Goal: Find specific page/section: Find specific page/section

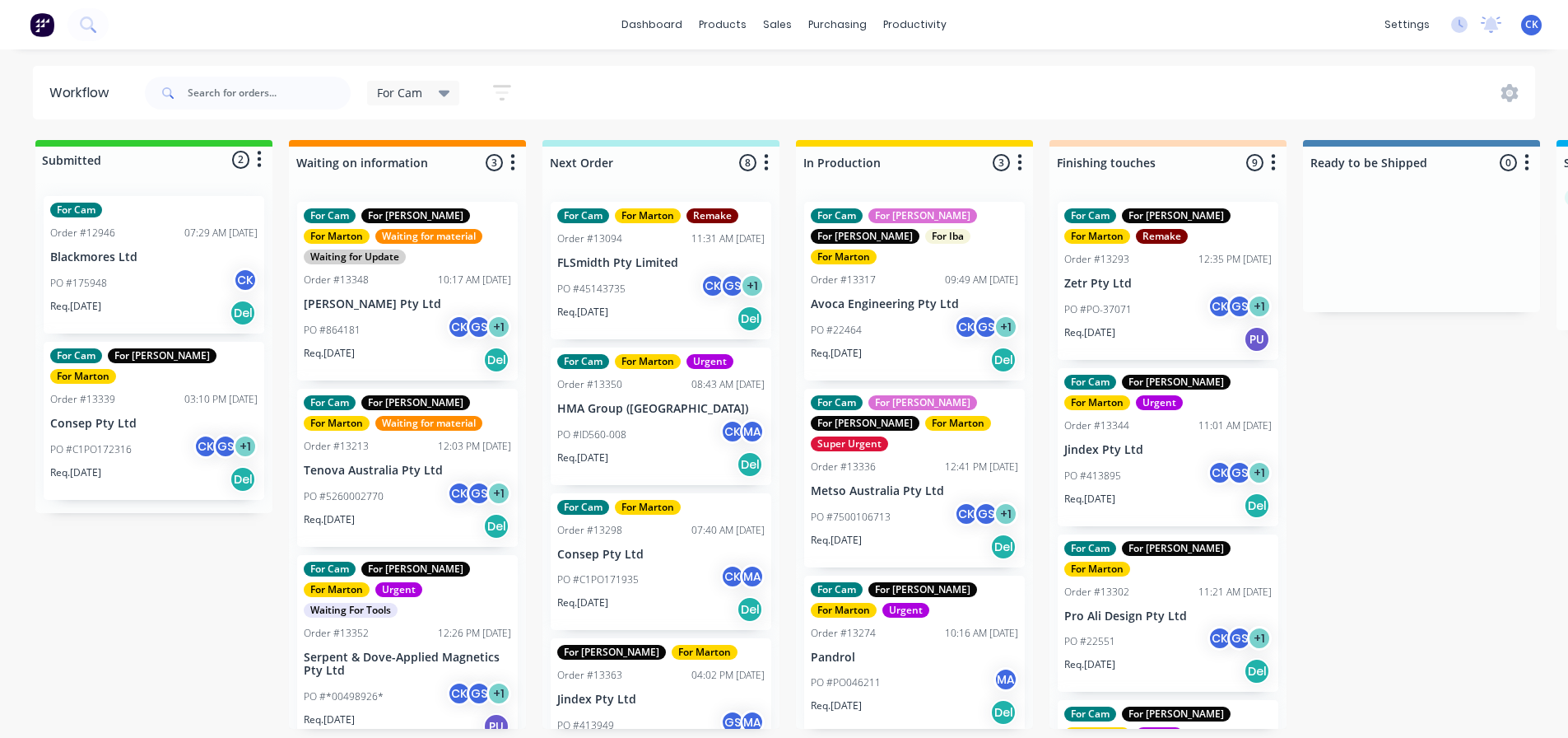
click at [899, 314] on div "PO #22464 CK GS + 1" at bounding box center [914, 330] width 207 height 31
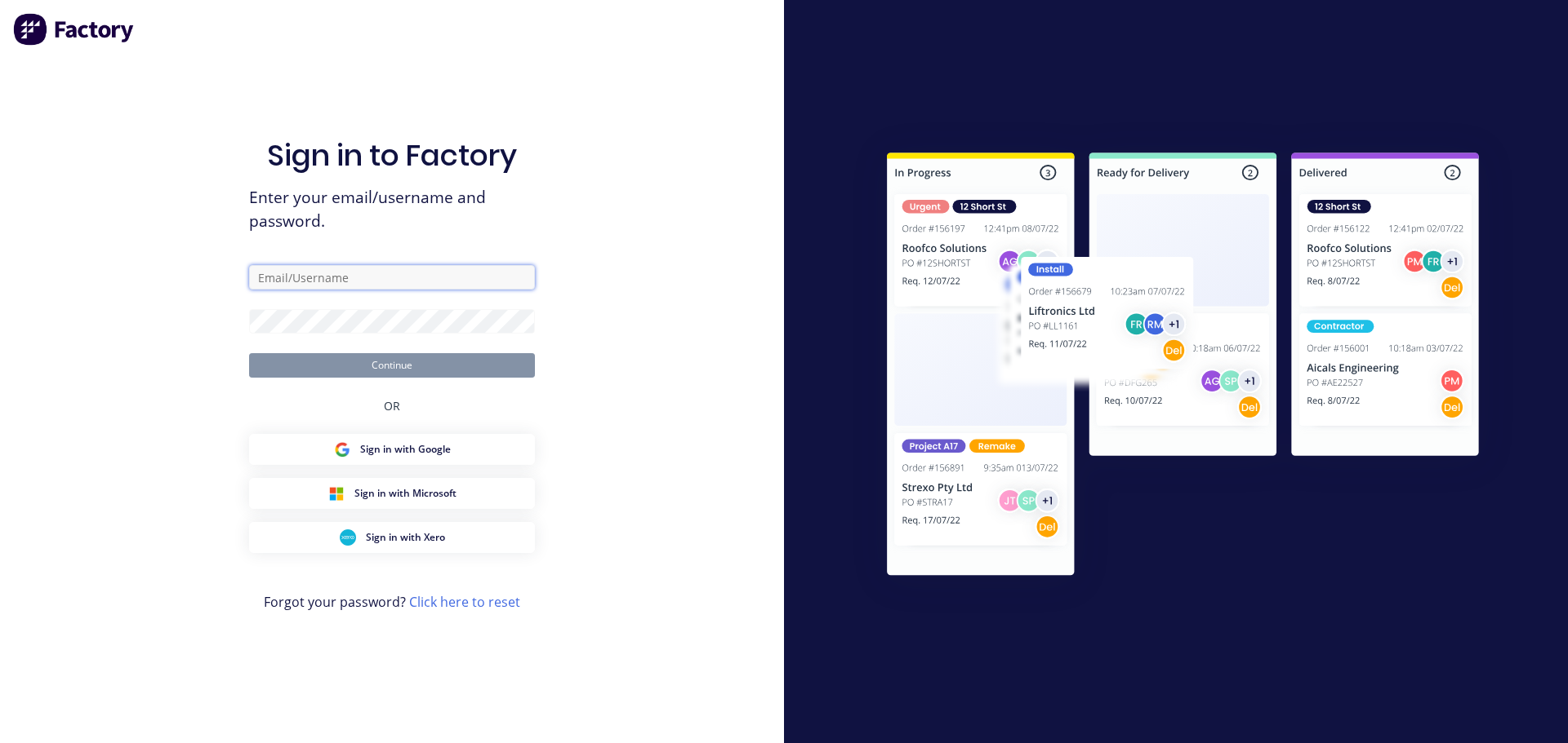
type input "[EMAIL_ADDRESS][DOMAIN_NAME]"
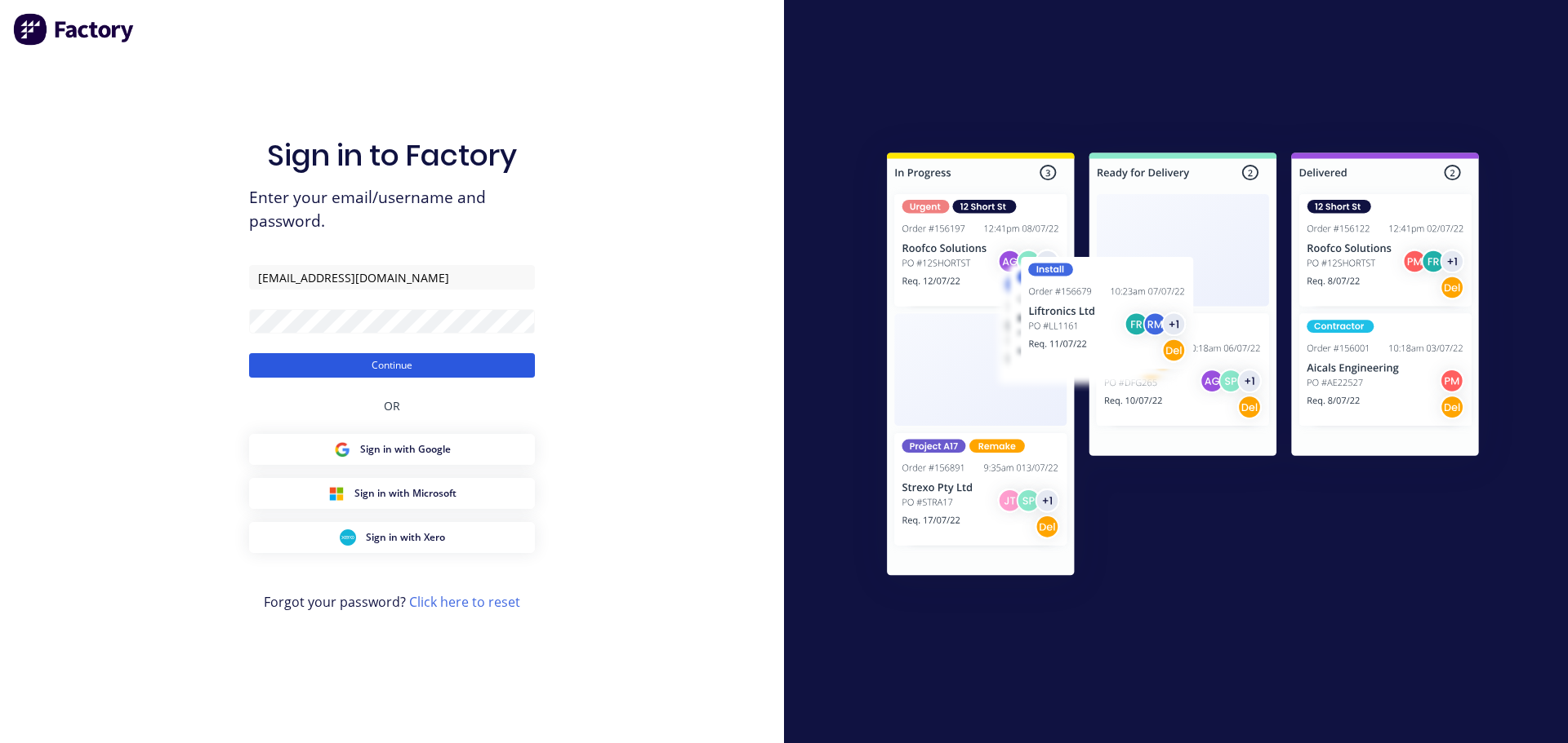
click at [493, 361] on button "Continue" at bounding box center [392, 365] width 286 height 25
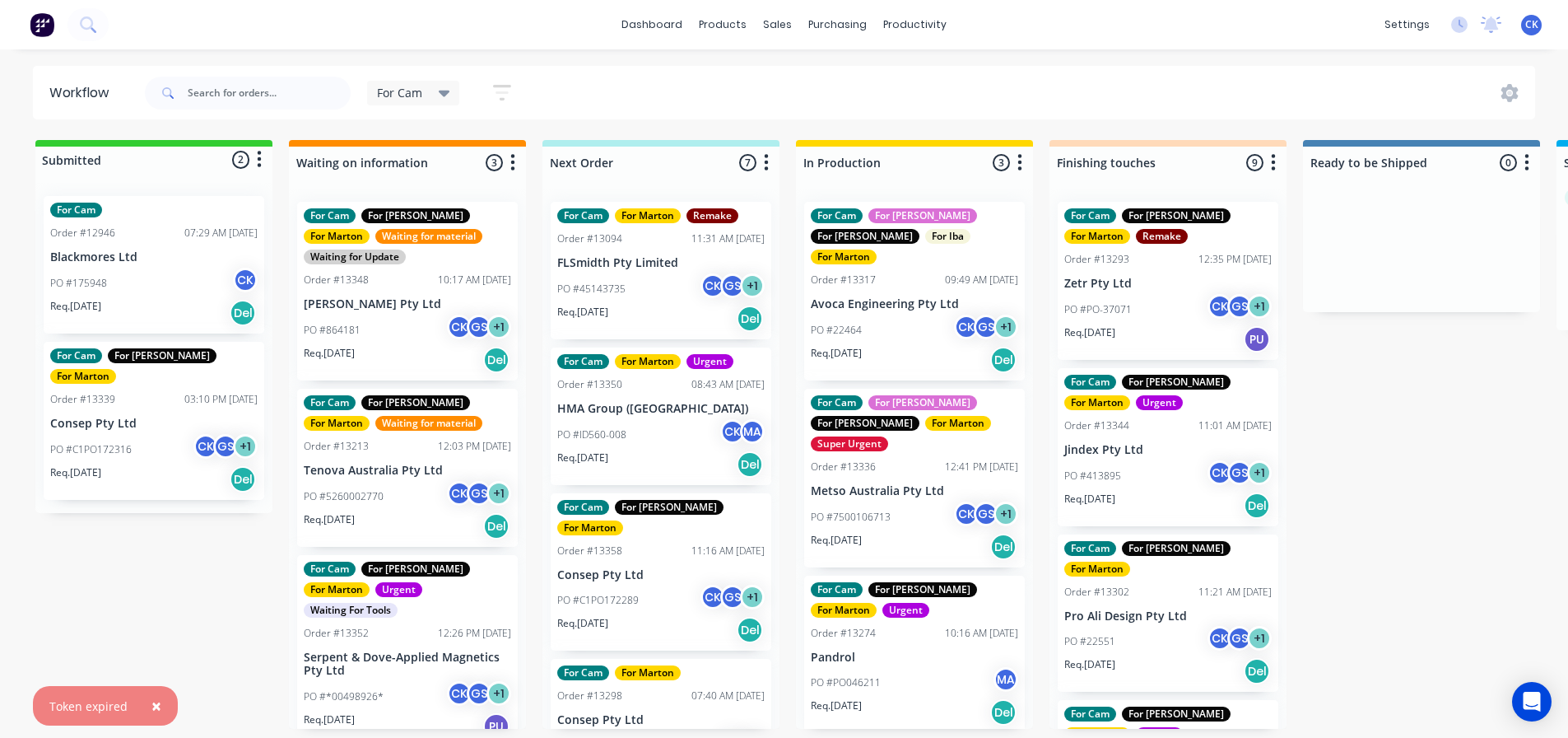
click at [893, 346] on div "Req. [DATE] Del" at bounding box center [914, 360] width 207 height 28
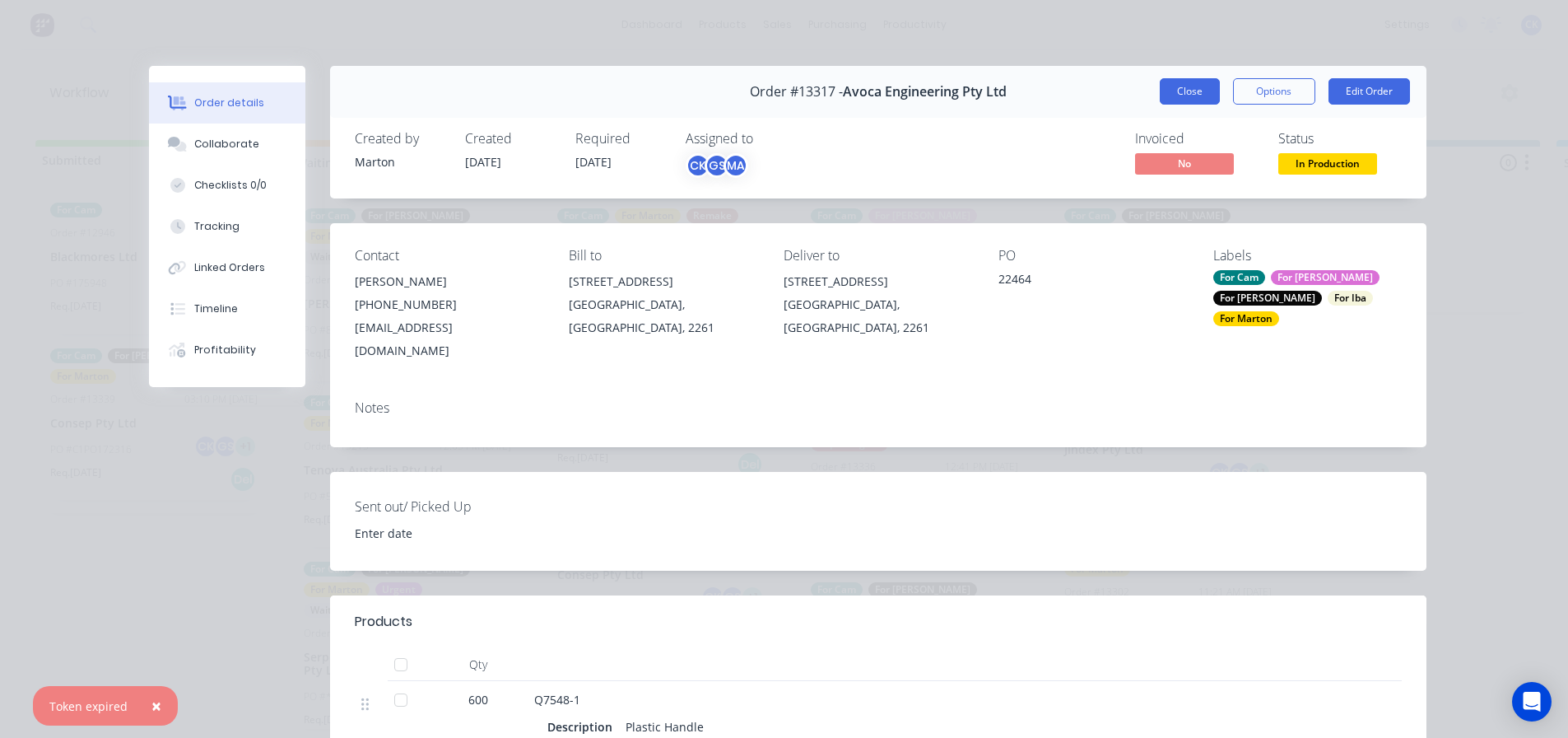
click at [1202, 89] on button "Close" at bounding box center [1190, 91] width 60 height 27
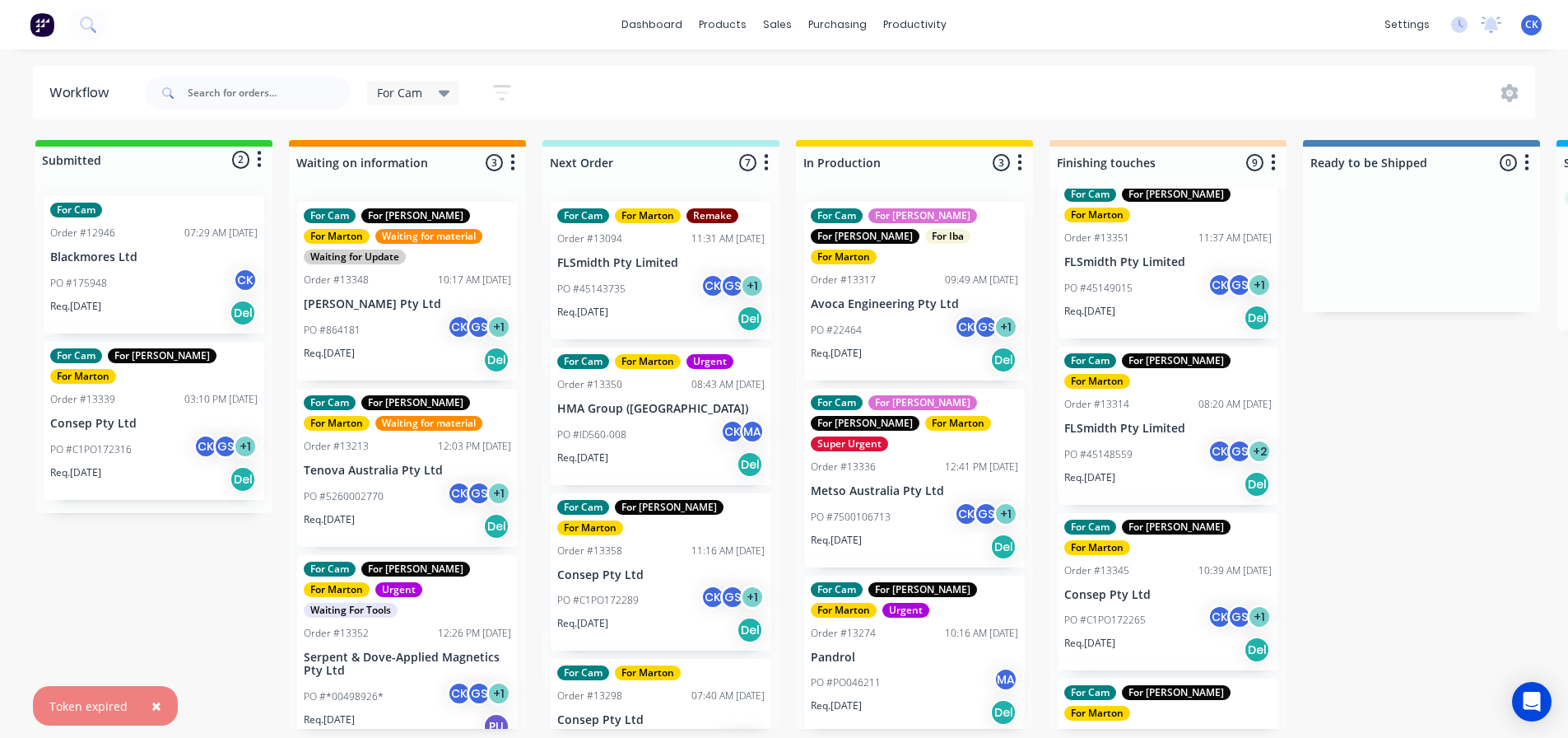
scroll to position [859, 0]
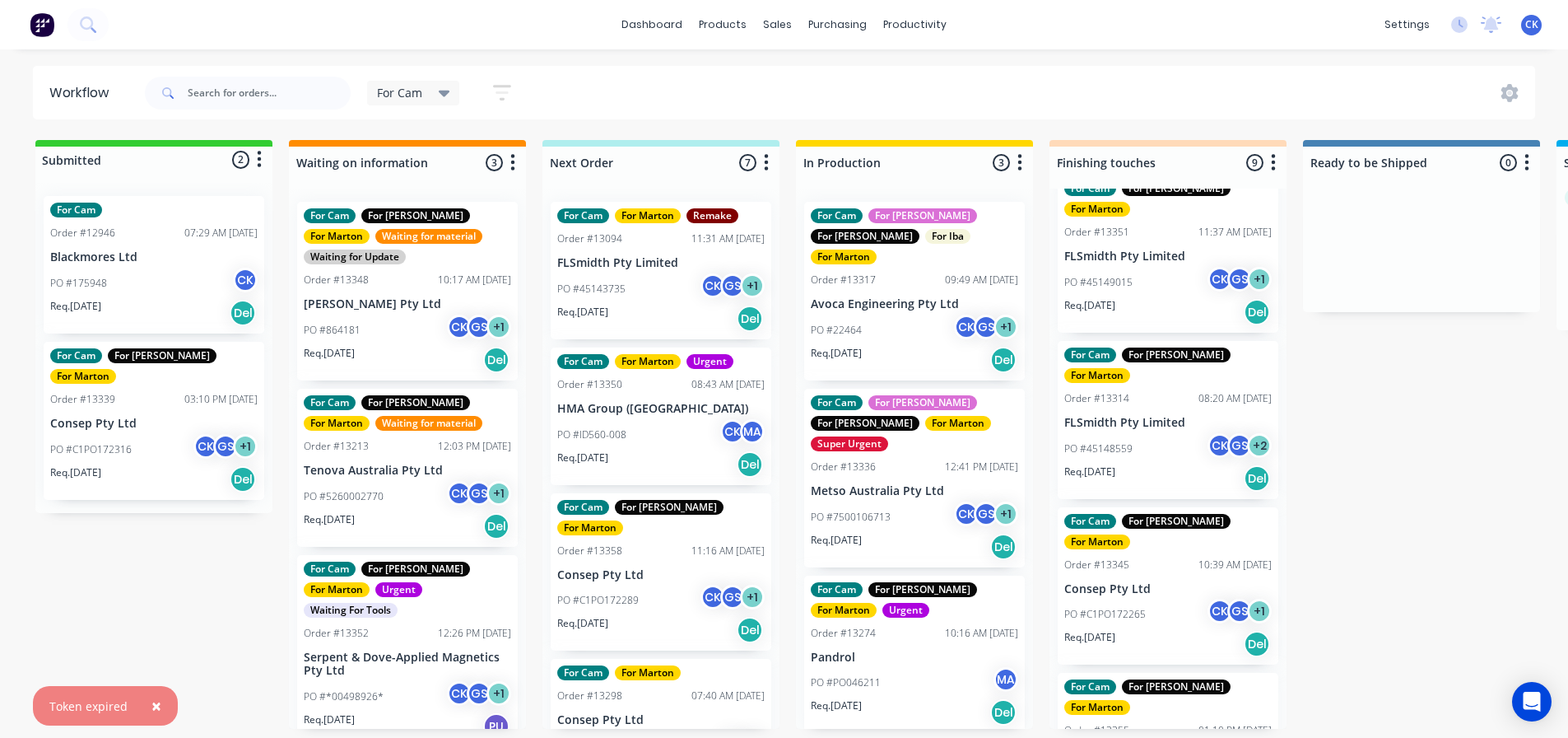
click at [452, 95] on div "For Cam" at bounding box center [414, 93] width 93 height 25
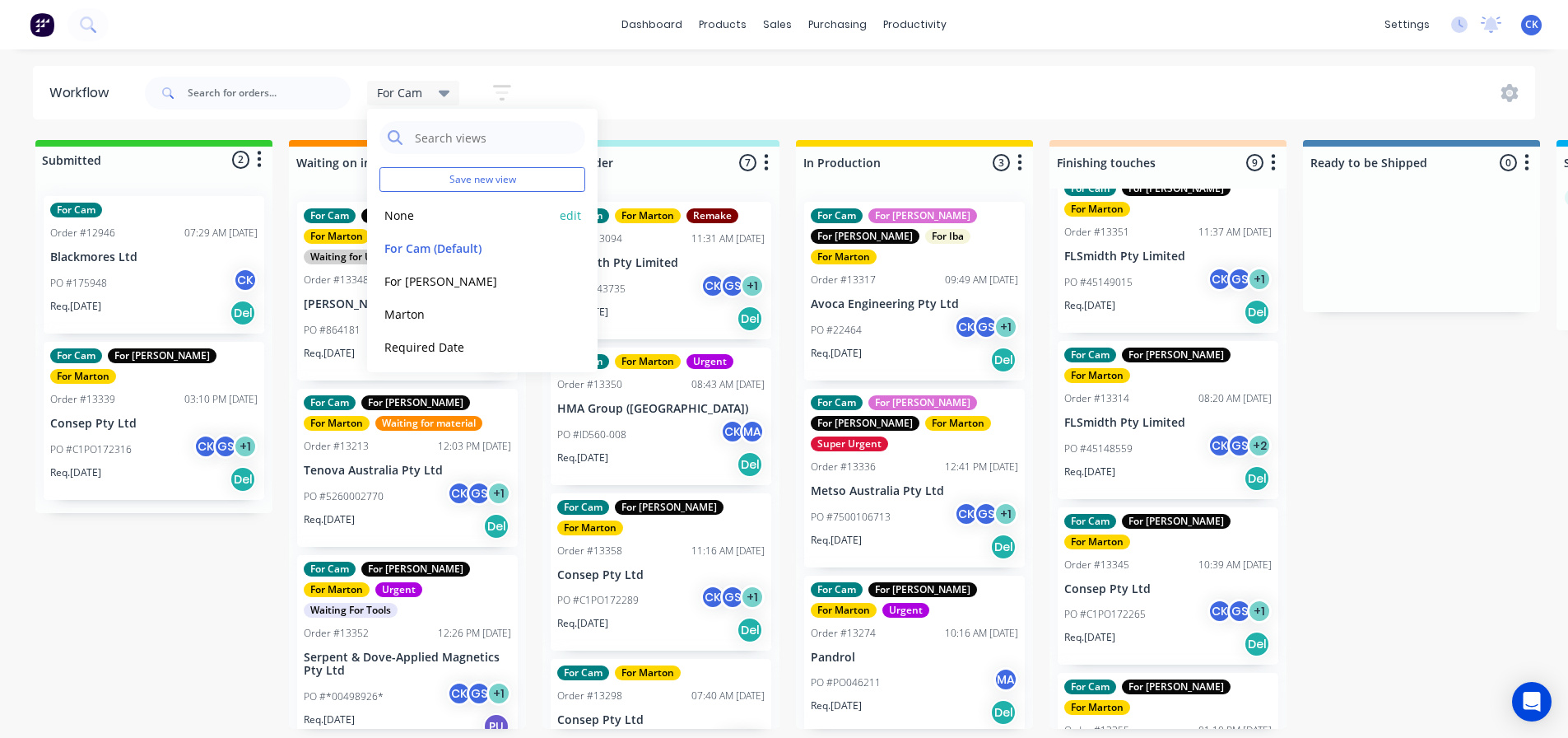
click at [441, 209] on button "None" at bounding box center [467, 215] width 176 height 19
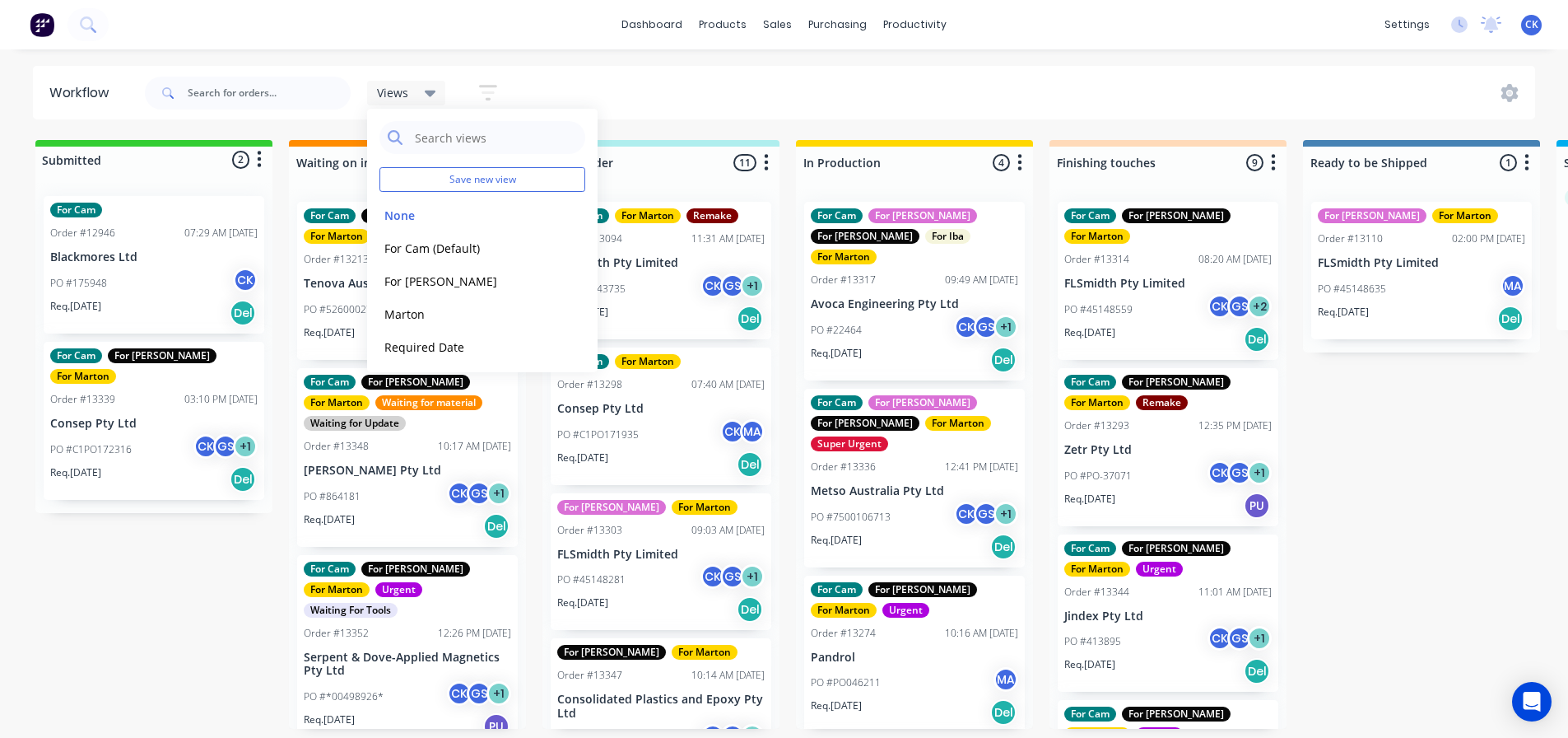
click at [947, 127] on div "Workflow Views Save new view None edit For Cam (Default) edit For [PERSON_NAME]…" at bounding box center [784, 386] width 1568 height 639
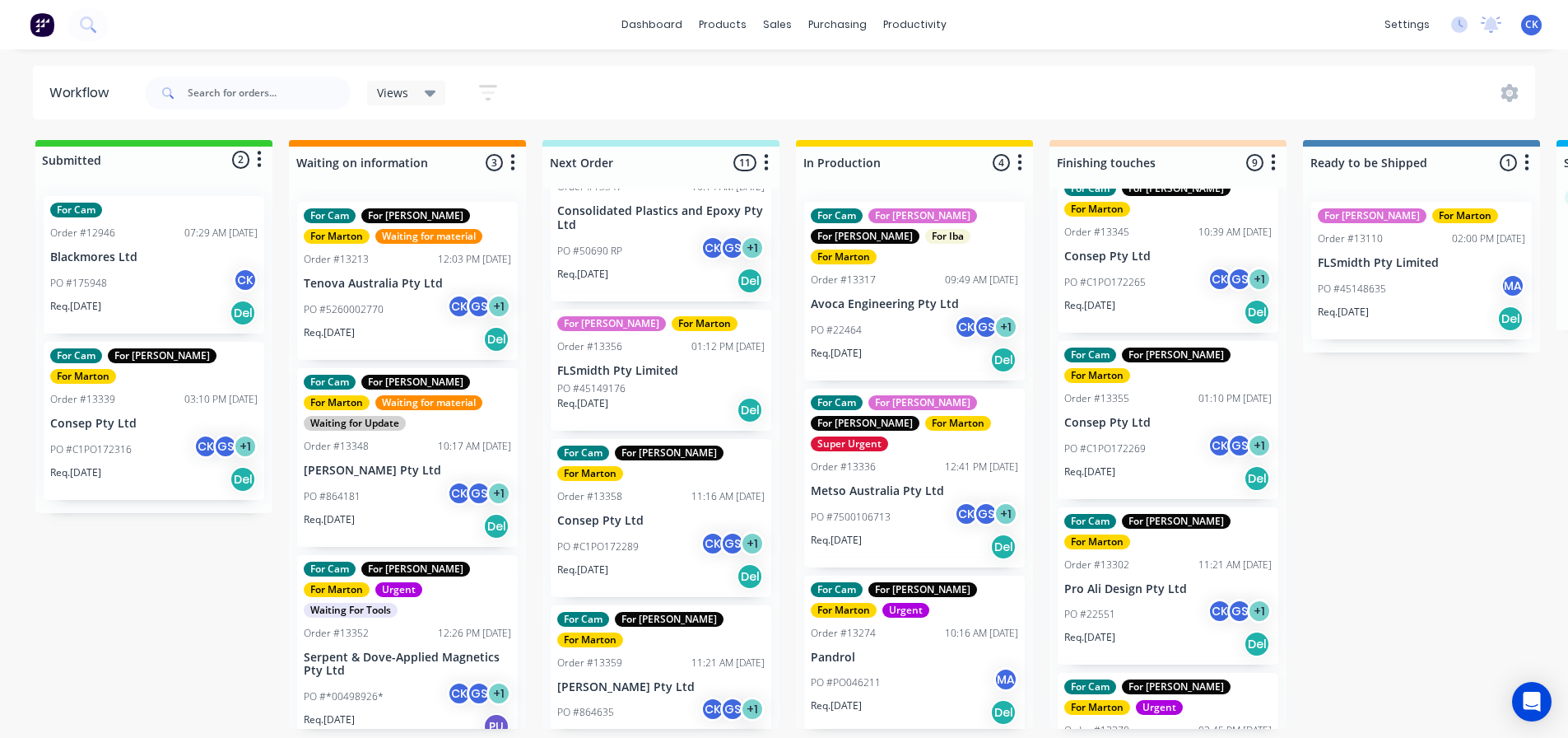
scroll to position [0, 0]
click at [424, 102] on div "Views" at bounding box center [407, 93] width 79 height 25
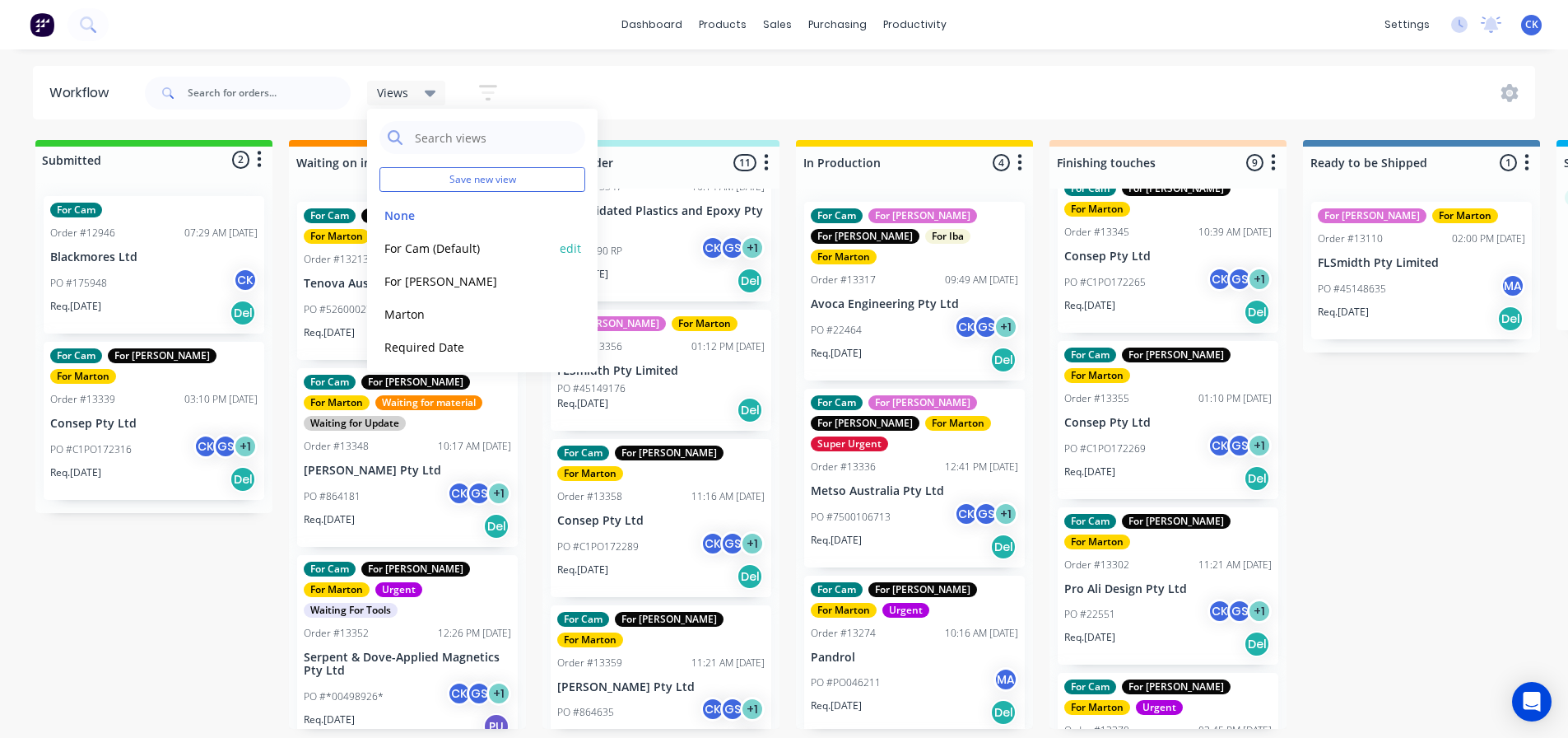
click at [425, 256] on button "For Cam (Default)" at bounding box center [467, 248] width 176 height 19
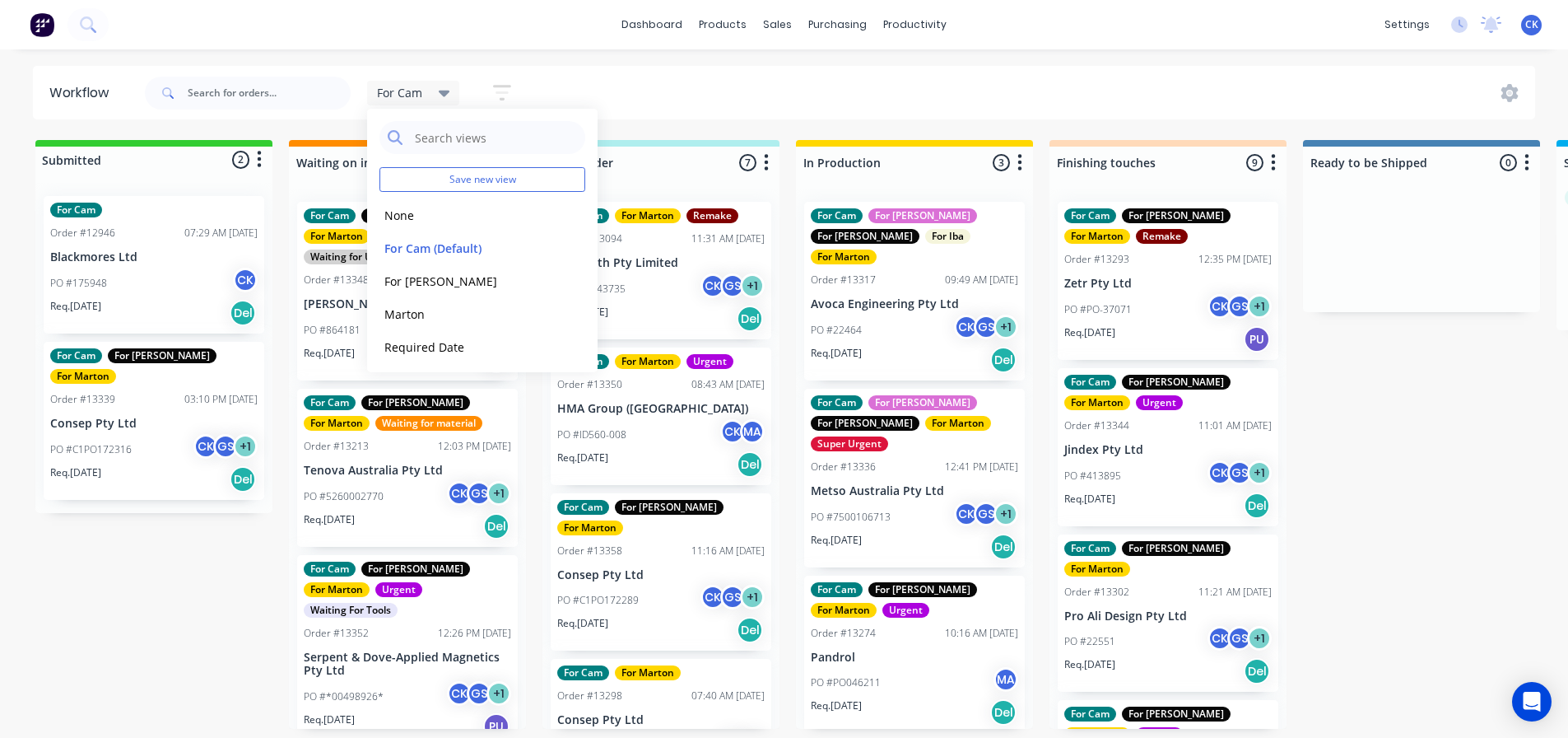
click at [570, 40] on div "dashboard products sales purchasing productivity dashboard products Product Cat…" at bounding box center [784, 24] width 1568 height 49
